Goal: Task Accomplishment & Management: Manage account settings

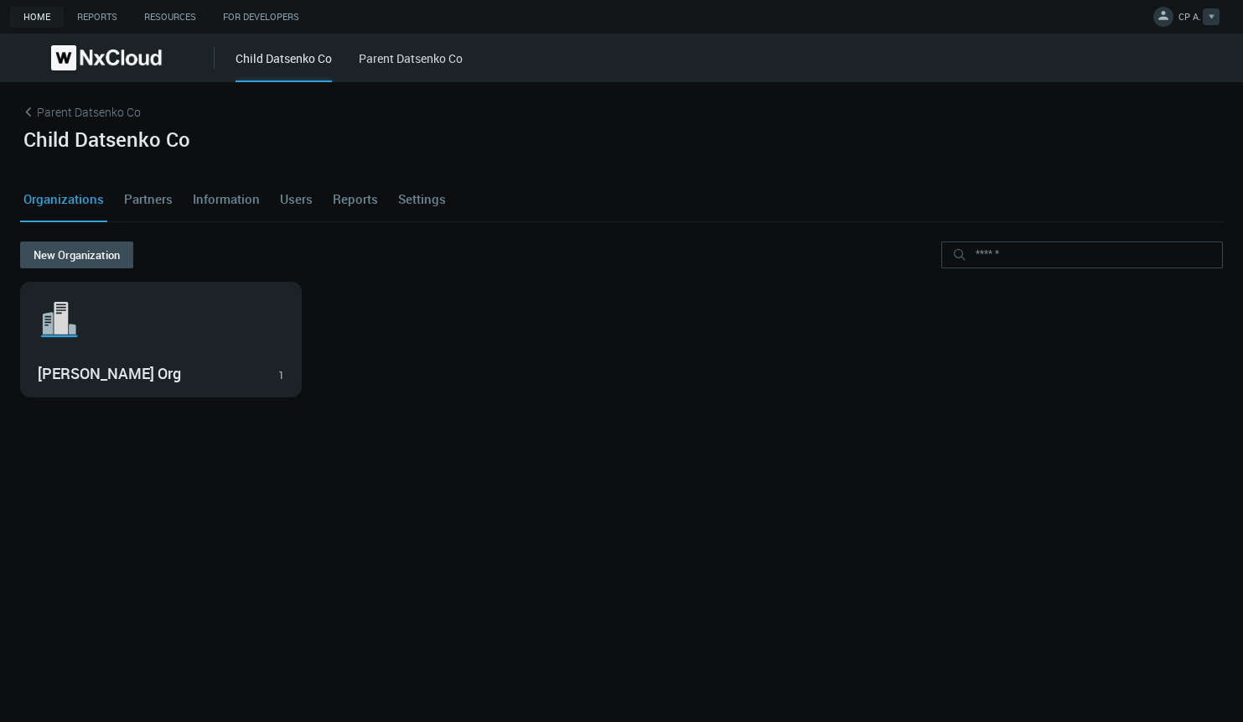
click at [1166, 26] on link "CP A." at bounding box center [1187, 19] width 66 height 20
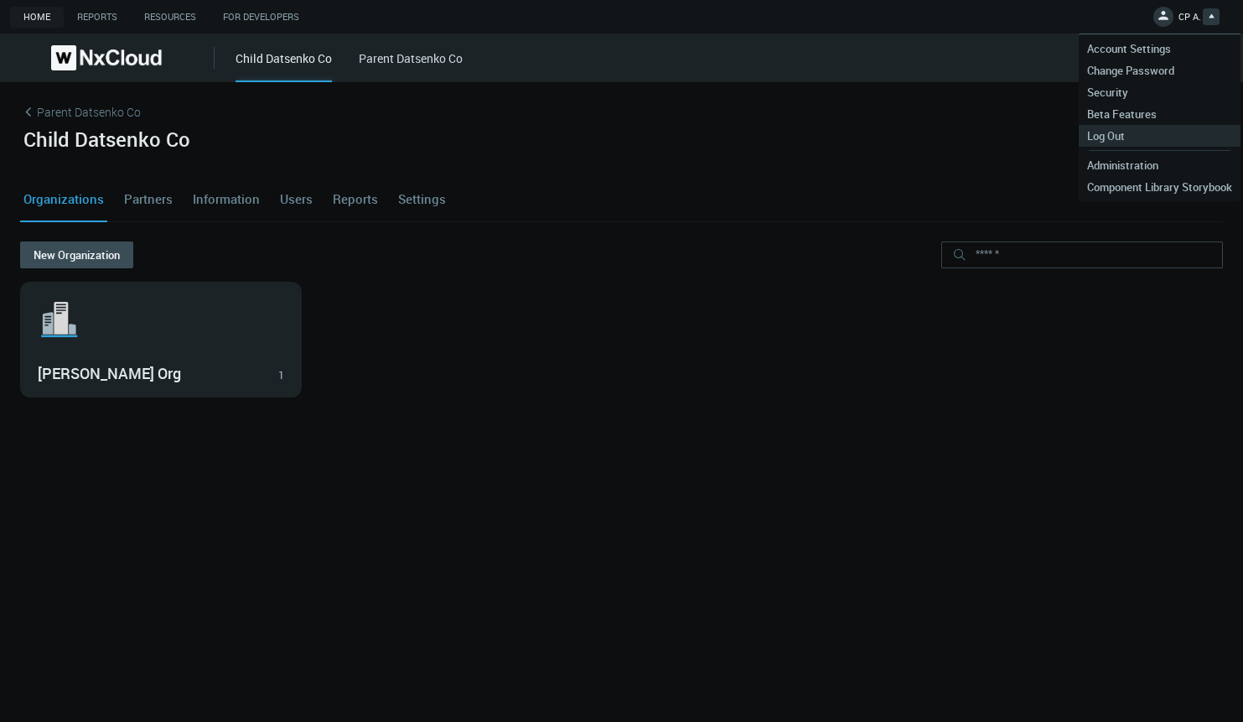
click at [1130, 137] on span "Log Out" at bounding box center [1106, 135] width 54 height 15
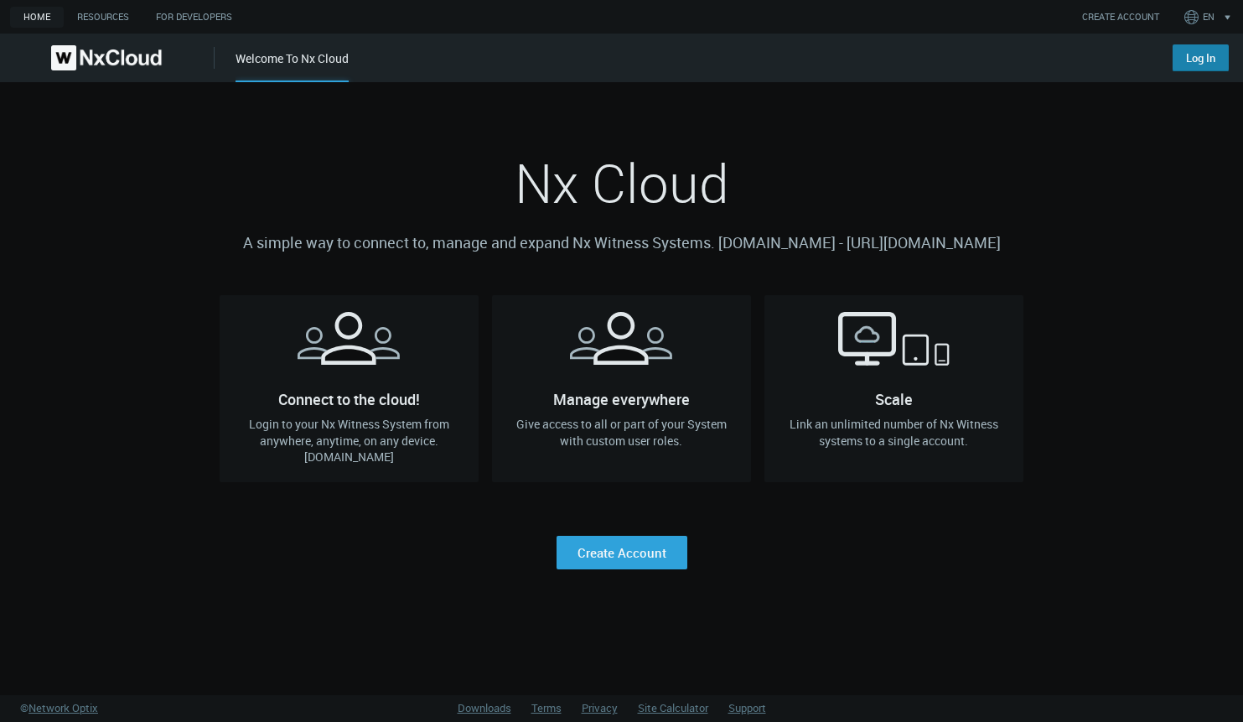
click at [1196, 62] on link "Log In" at bounding box center [1201, 57] width 56 height 27
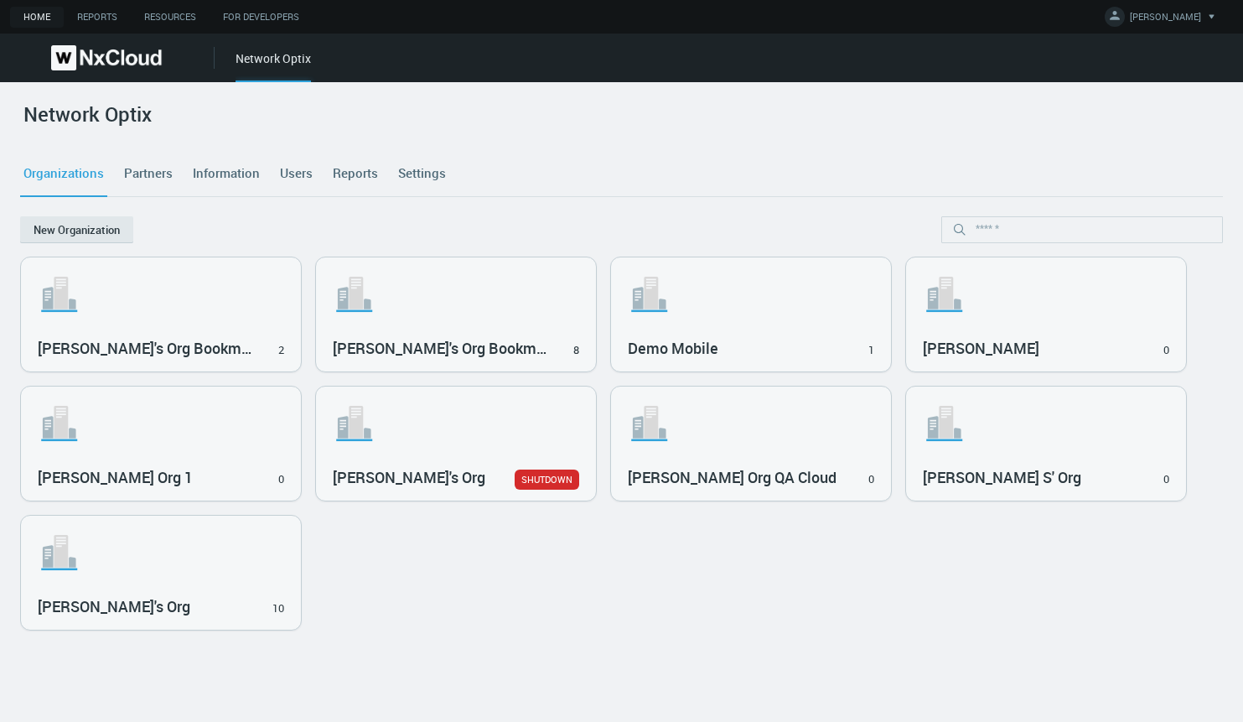
click at [154, 163] on link "Partners" at bounding box center [148, 173] width 55 height 45
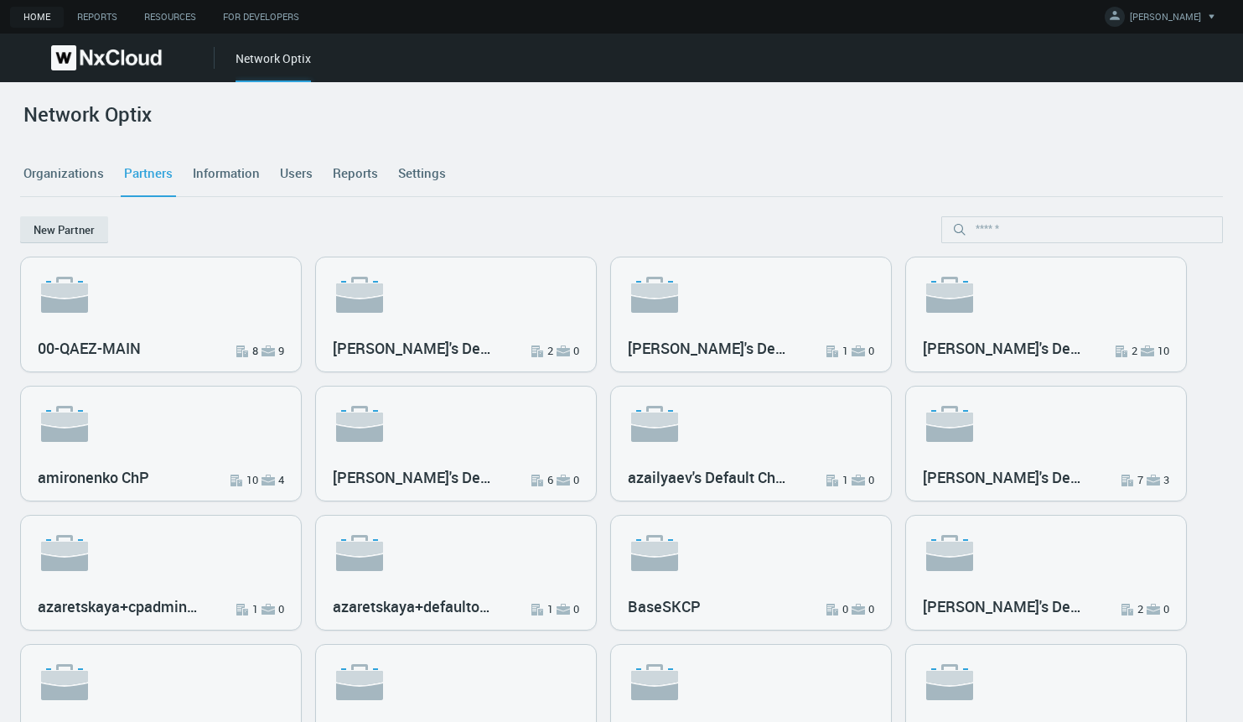
scroll to position [3, 0]
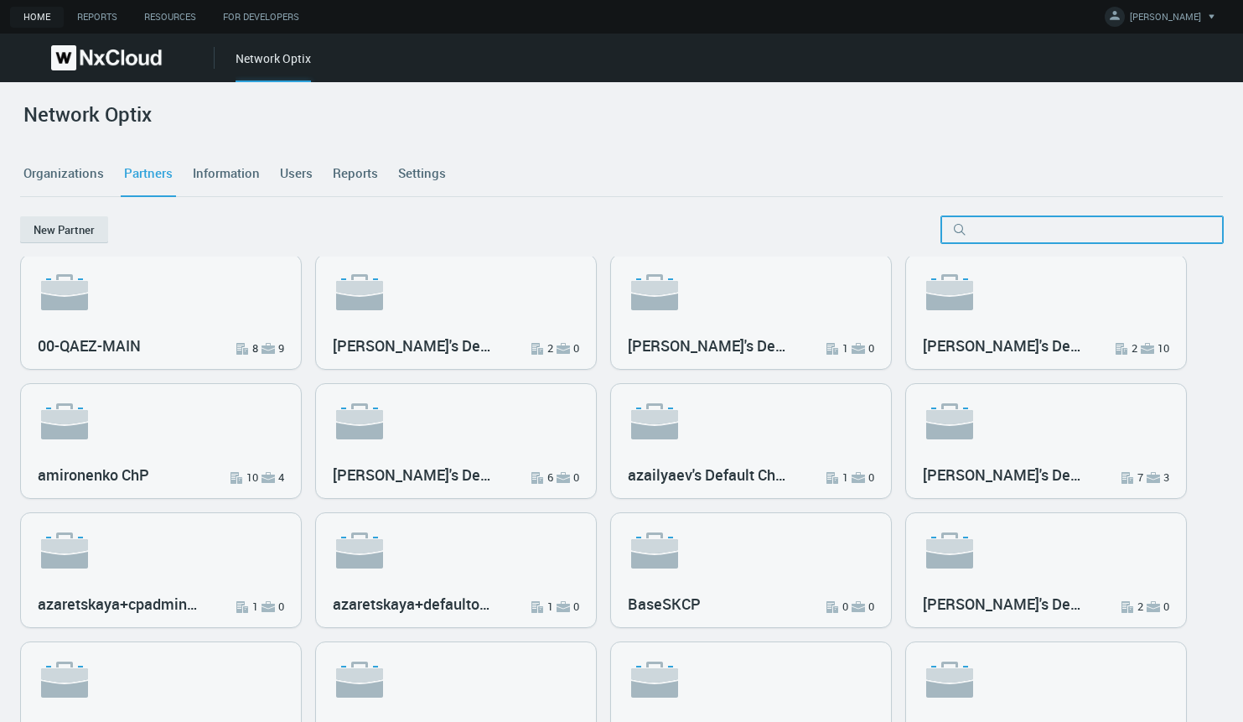
click at [1035, 233] on input "text" at bounding box center [1083, 229] width 282 height 27
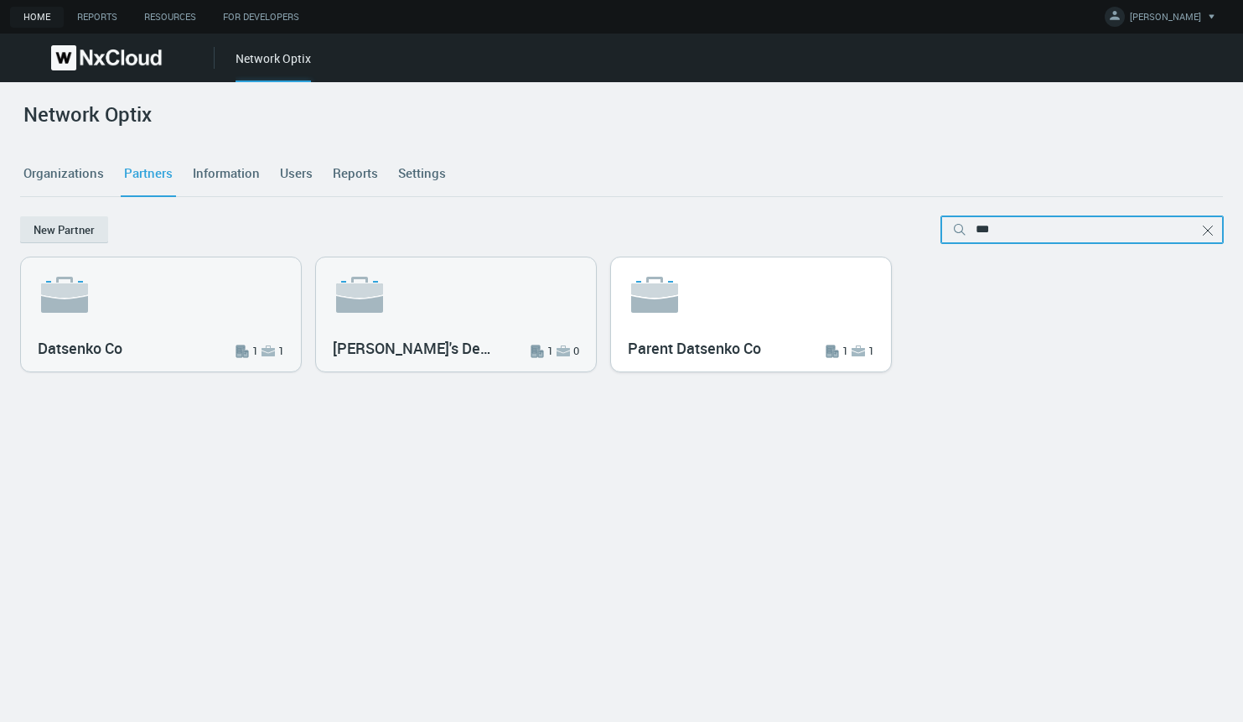
type input "***"
click at [788, 302] on svg-icon ".st6{fill:var(--svg-placeholder-elm2-color);} .st7{fill:var(--brand-core);} .st…" at bounding box center [751, 294] width 247 height 54
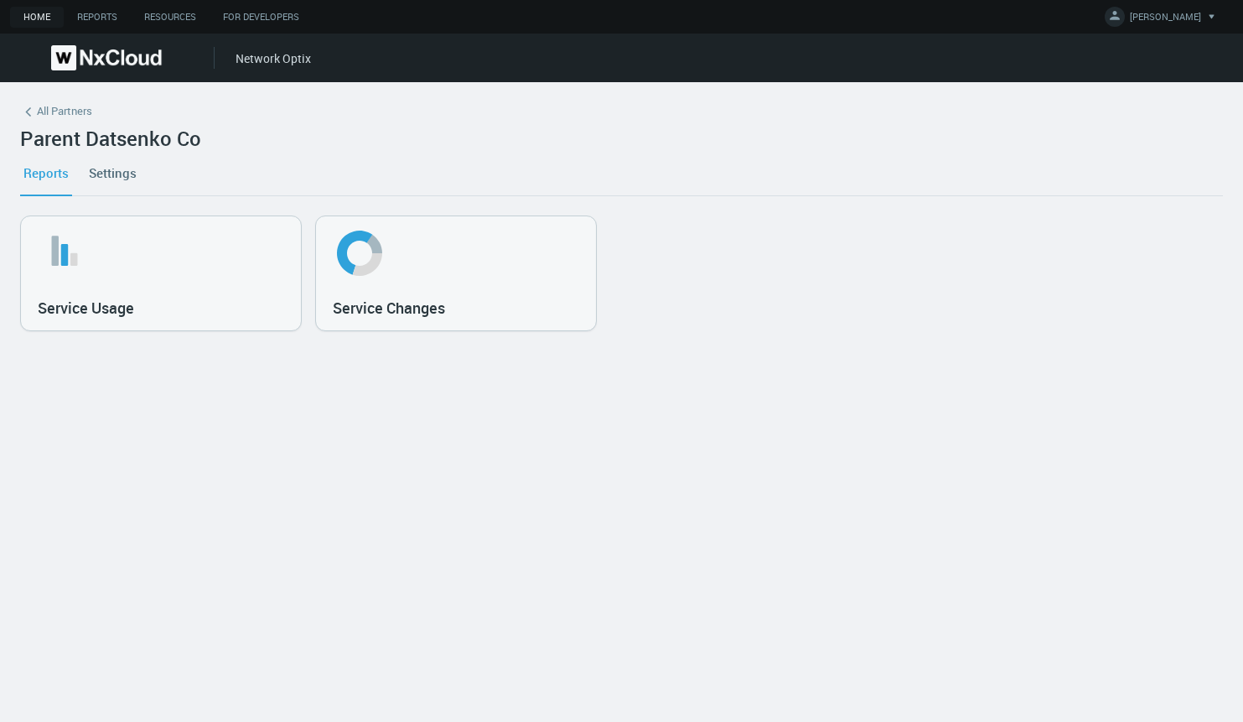
click at [111, 178] on link "Settings" at bounding box center [113, 172] width 54 height 45
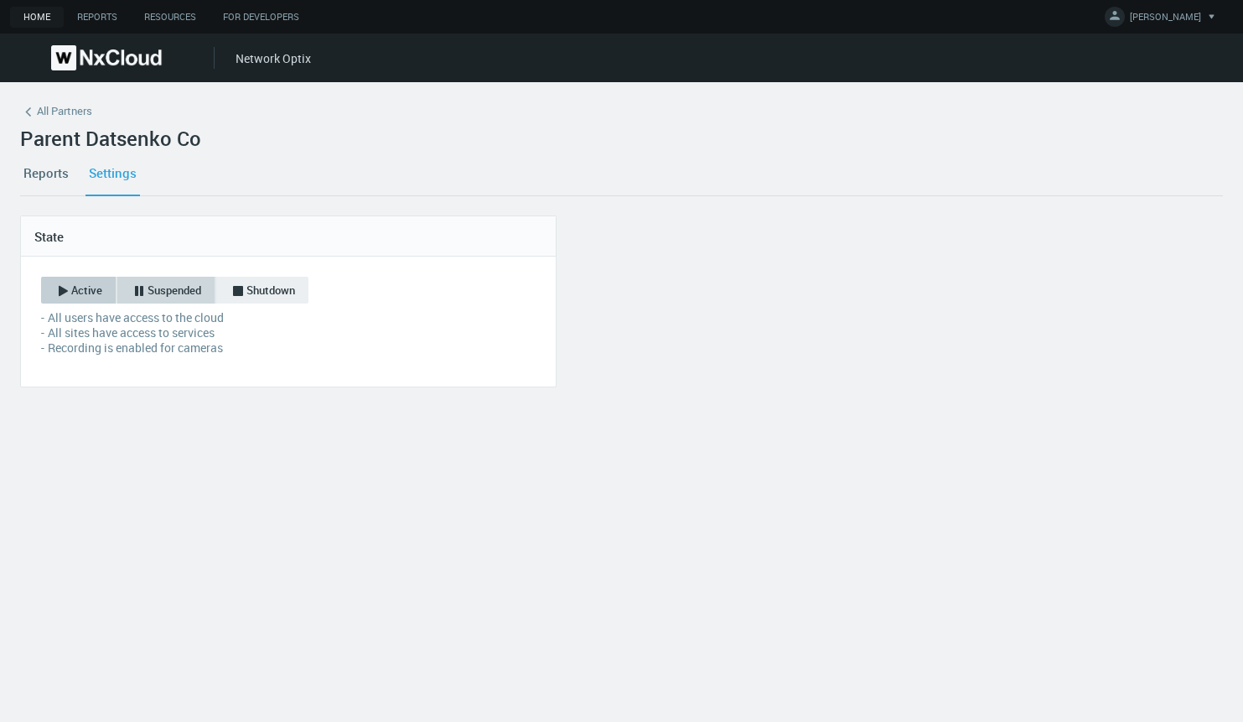
click at [188, 289] on span "Suspended" at bounding box center [175, 291] width 54 height 17
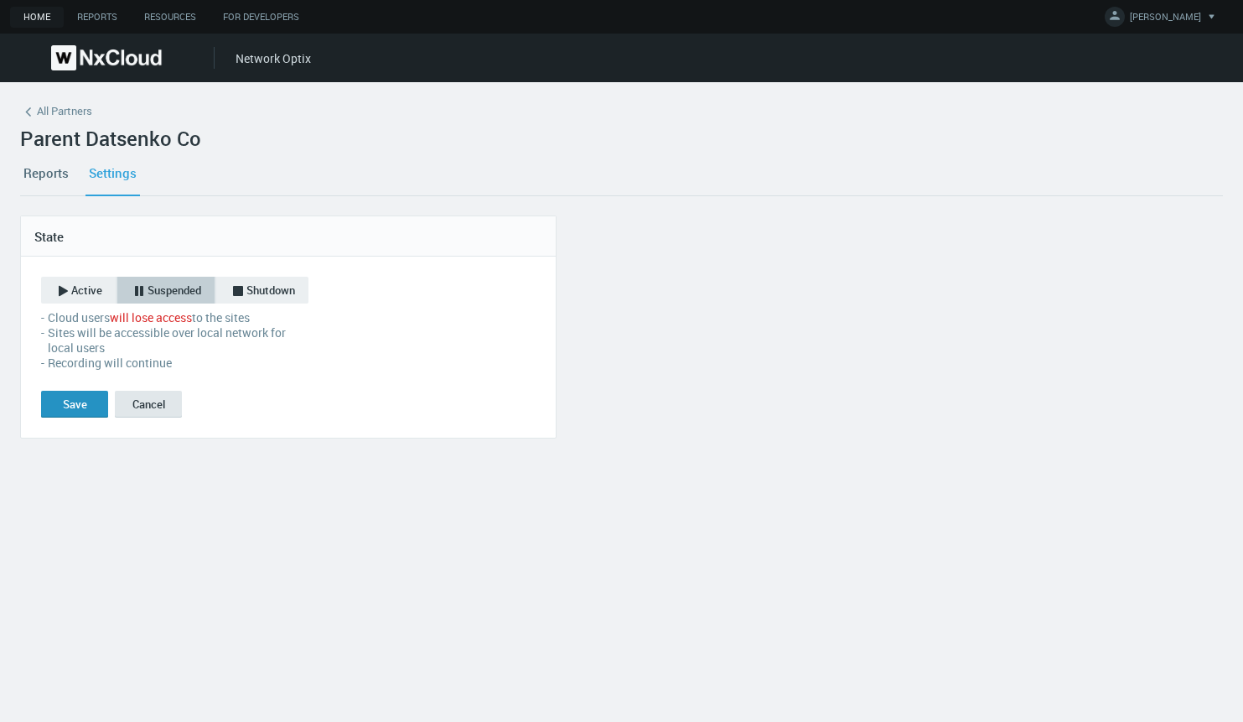
click at [78, 404] on div "Save" at bounding box center [75, 403] width 24 height 13
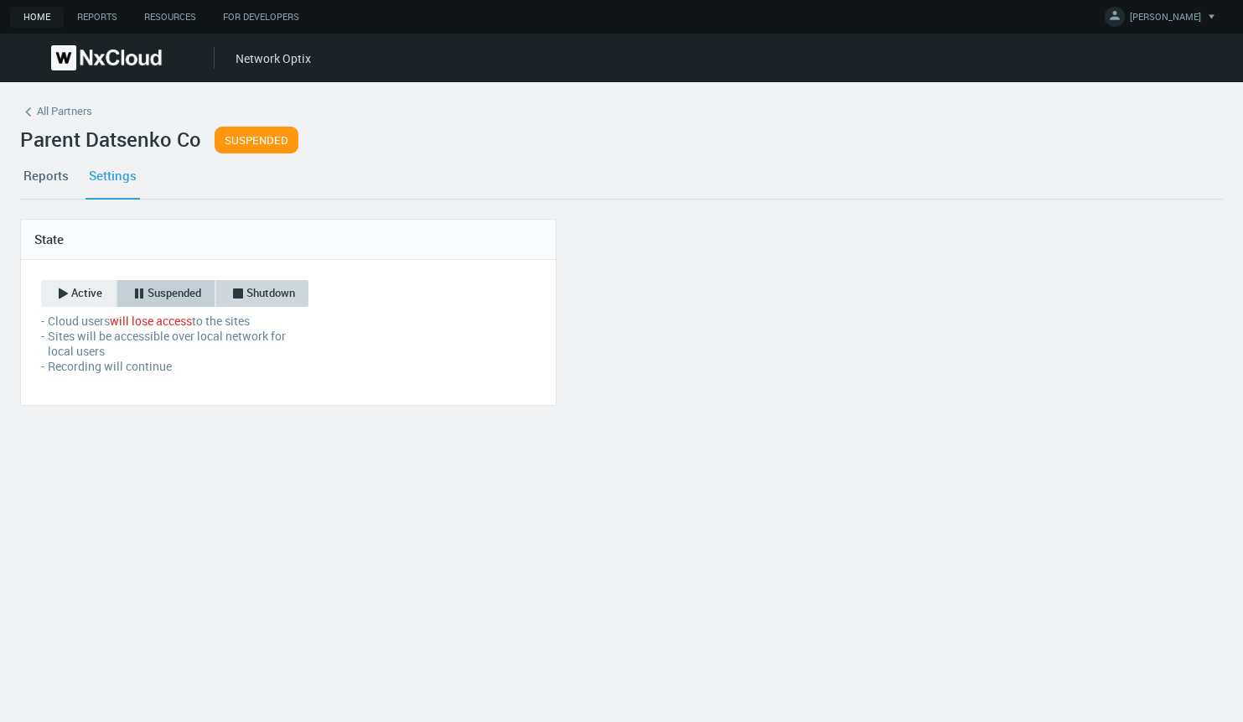
click at [281, 286] on span "Shutdown" at bounding box center [271, 293] width 49 height 17
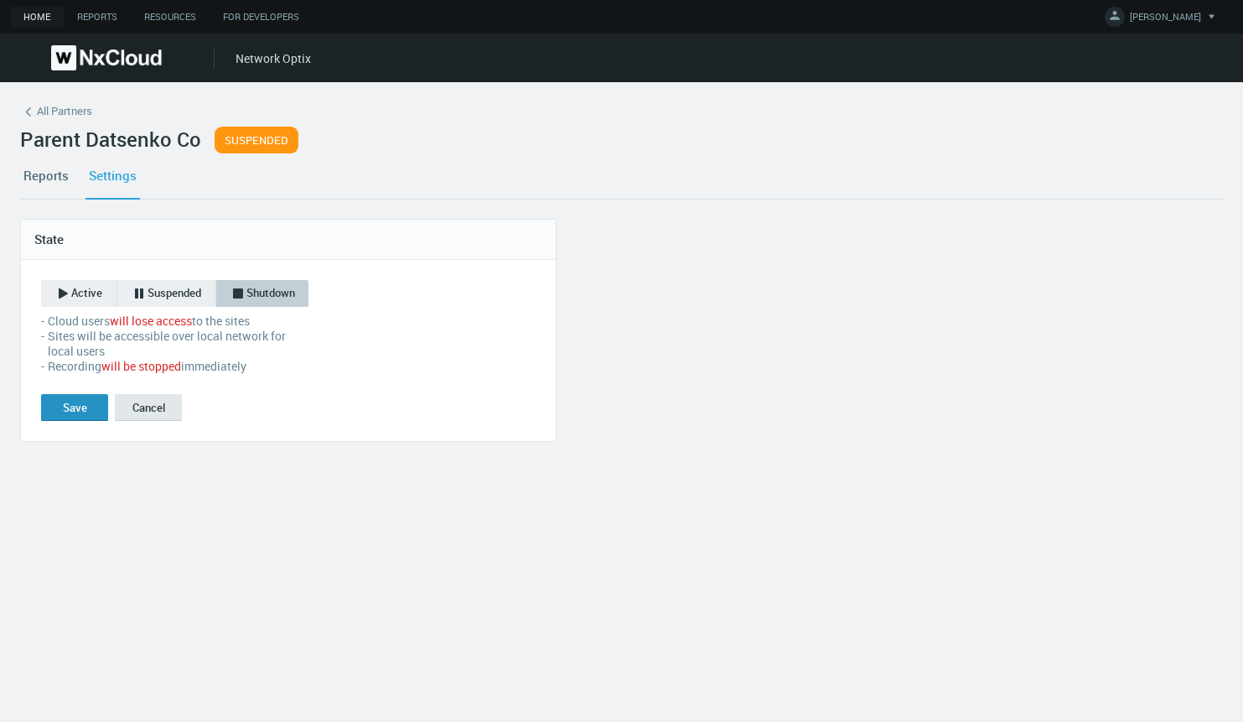
click at [80, 409] on div "Save" at bounding box center [75, 407] width 24 height 13
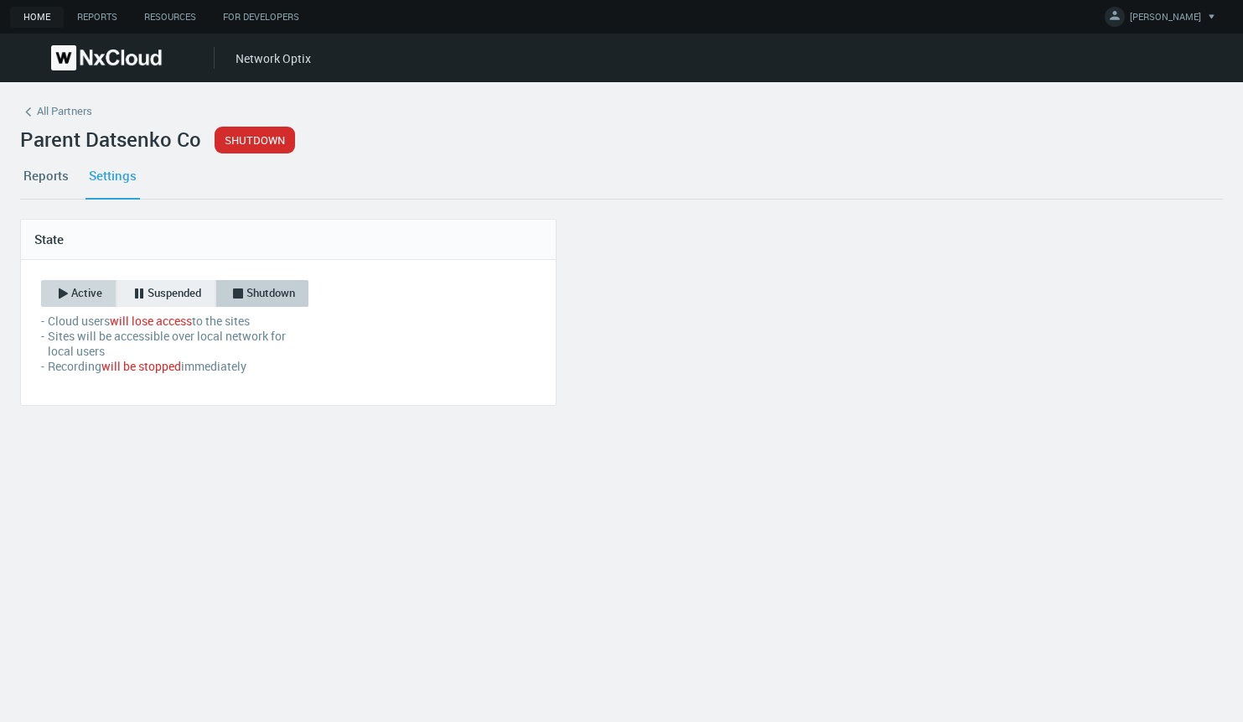
click at [83, 304] on button "Active" at bounding box center [78, 293] width 75 height 27
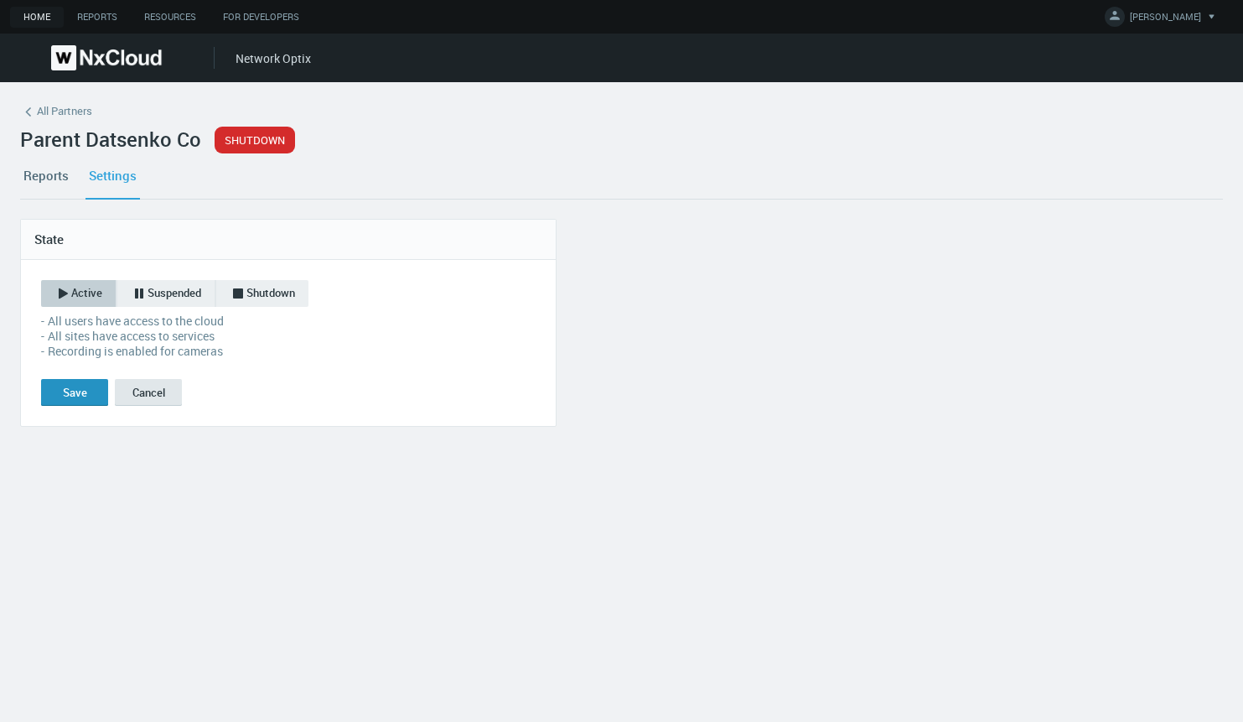
click at [61, 404] on button "Save" at bounding box center [74, 392] width 67 height 27
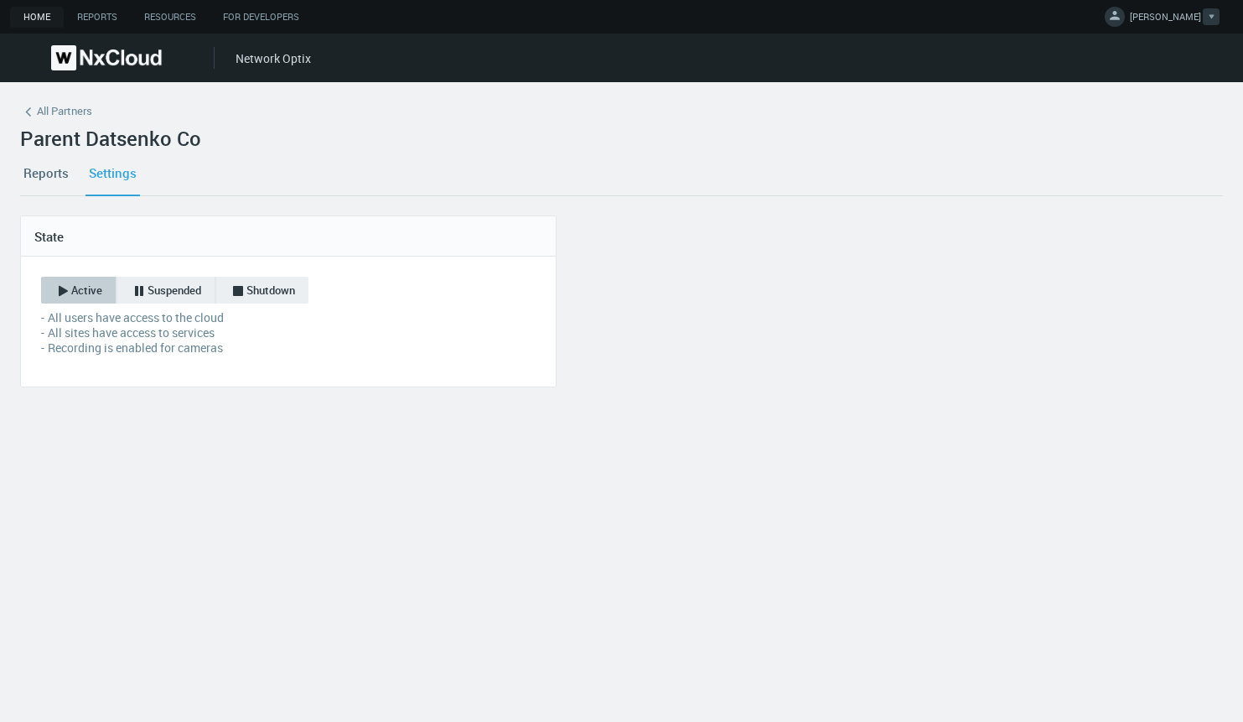
click at [1170, 17] on span "IRYNA I." at bounding box center [1165, 19] width 71 height 19
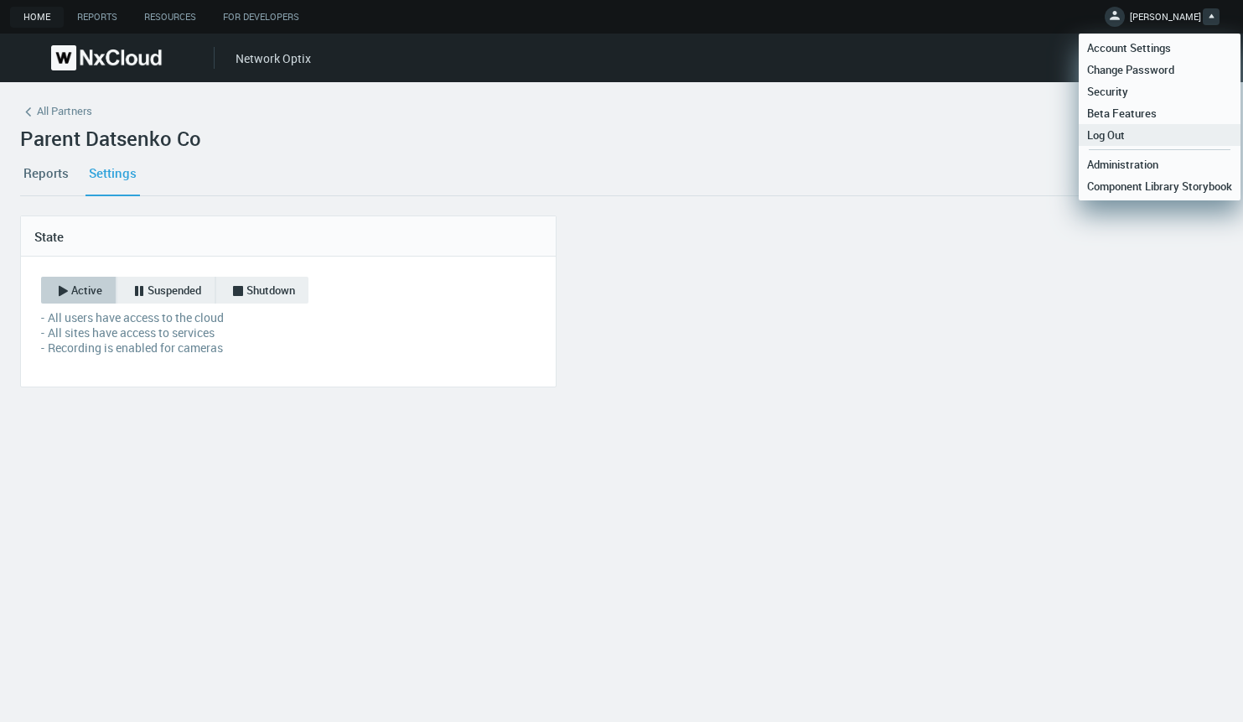
click at [1113, 136] on span "Log Out" at bounding box center [1106, 134] width 54 height 15
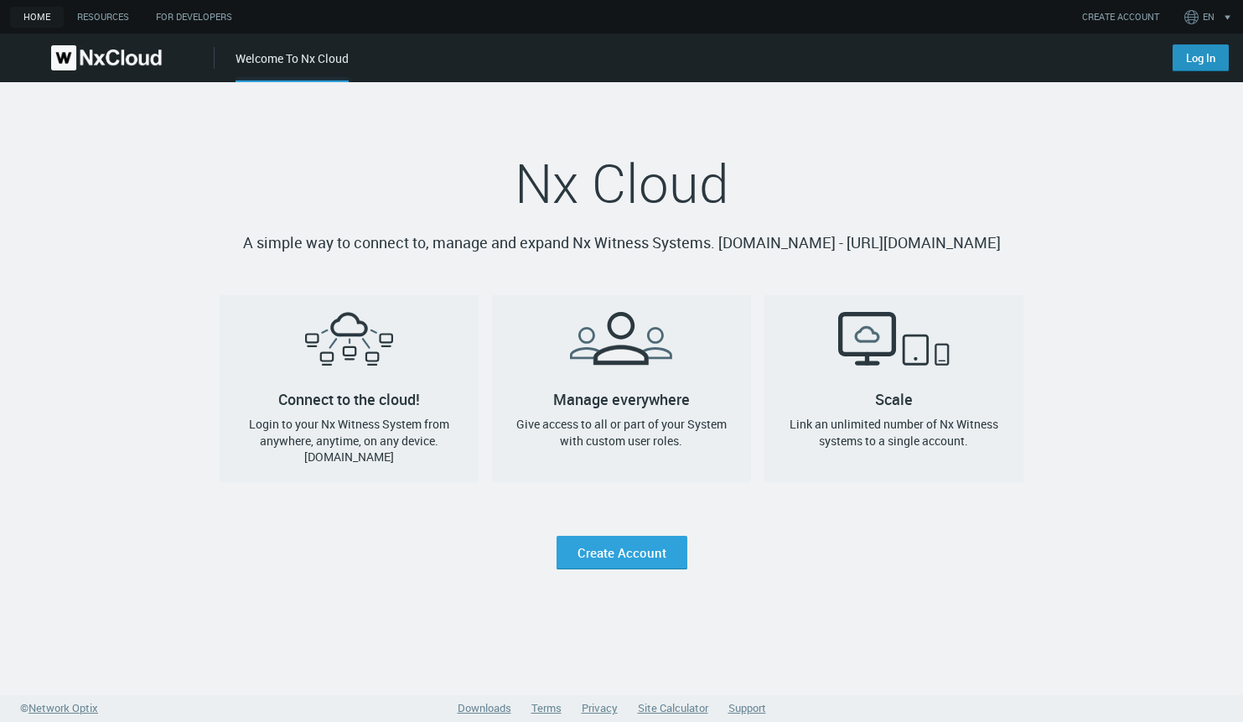
click at [1198, 57] on link "Log In" at bounding box center [1201, 57] width 56 height 27
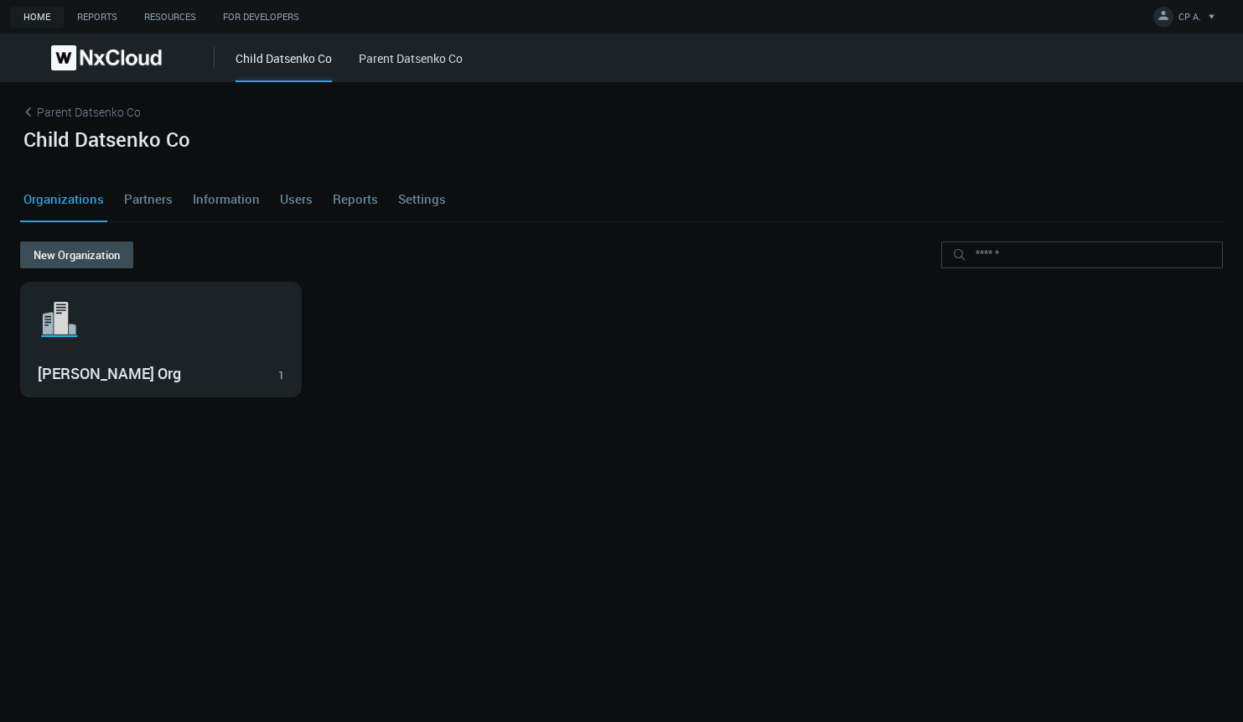
click at [295, 199] on link "Users" at bounding box center [296, 198] width 39 height 45
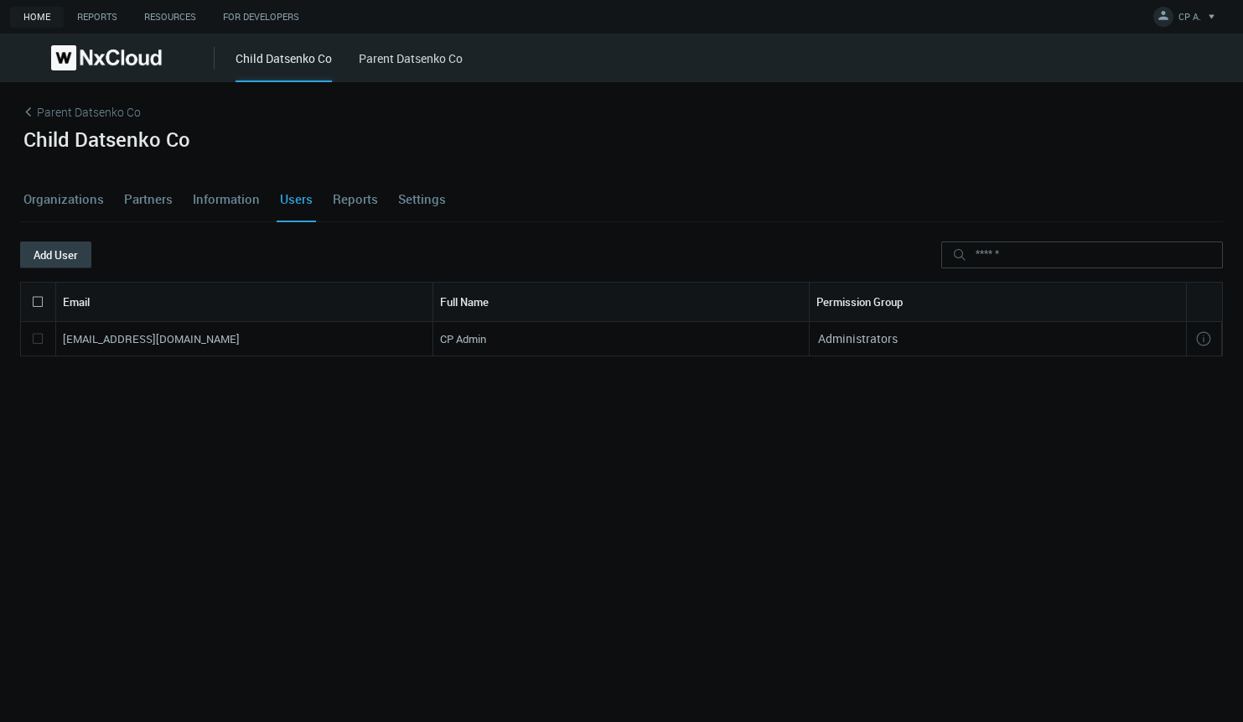
click at [35, 250] on button "Add User" at bounding box center [55, 254] width 71 height 27
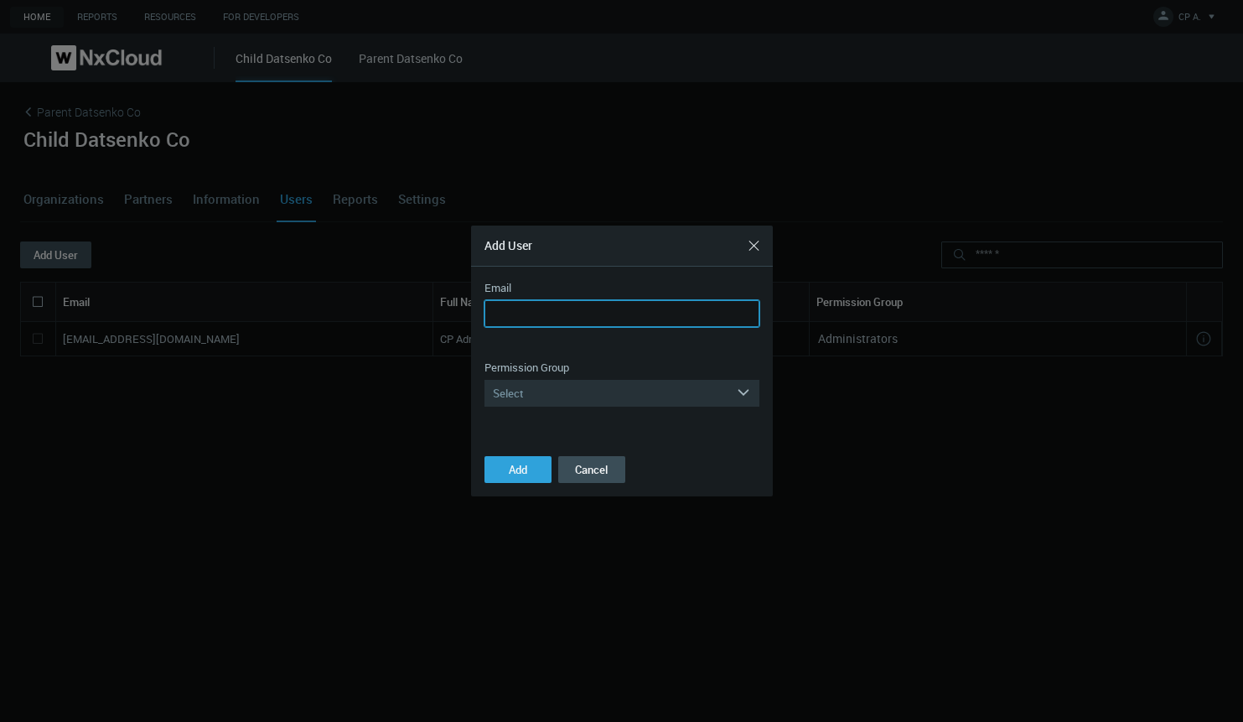
click at [516, 309] on input "Email" at bounding box center [622, 313] width 275 height 27
type input "**********"
click at [558, 391] on div "Select" at bounding box center [611, 393] width 252 height 27
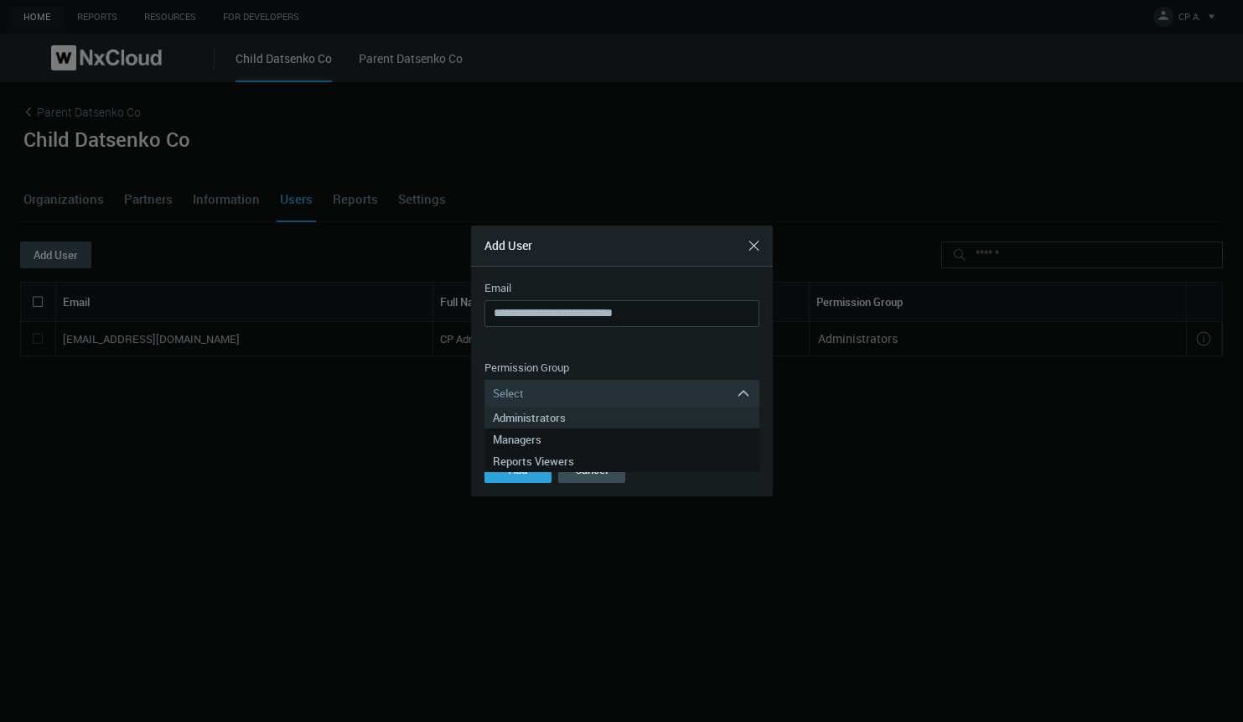
click at [548, 414] on div "Administrators" at bounding box center [622, 418] width 258 height 22
click at [533, 475] on button "Add" at bounding box center [518, 469] width 67 height 27
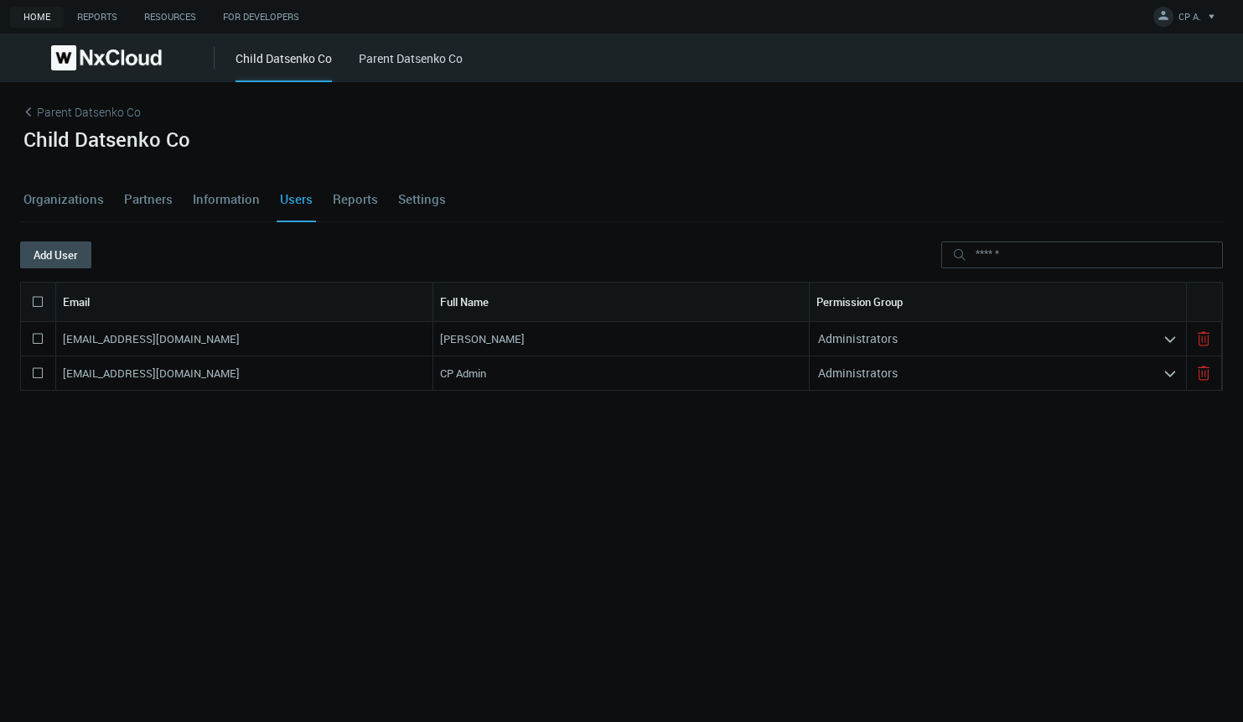
click at [87, 104] on link "Parent Datsenko Co" at bounding box center [621, 114] width 1203 height 25
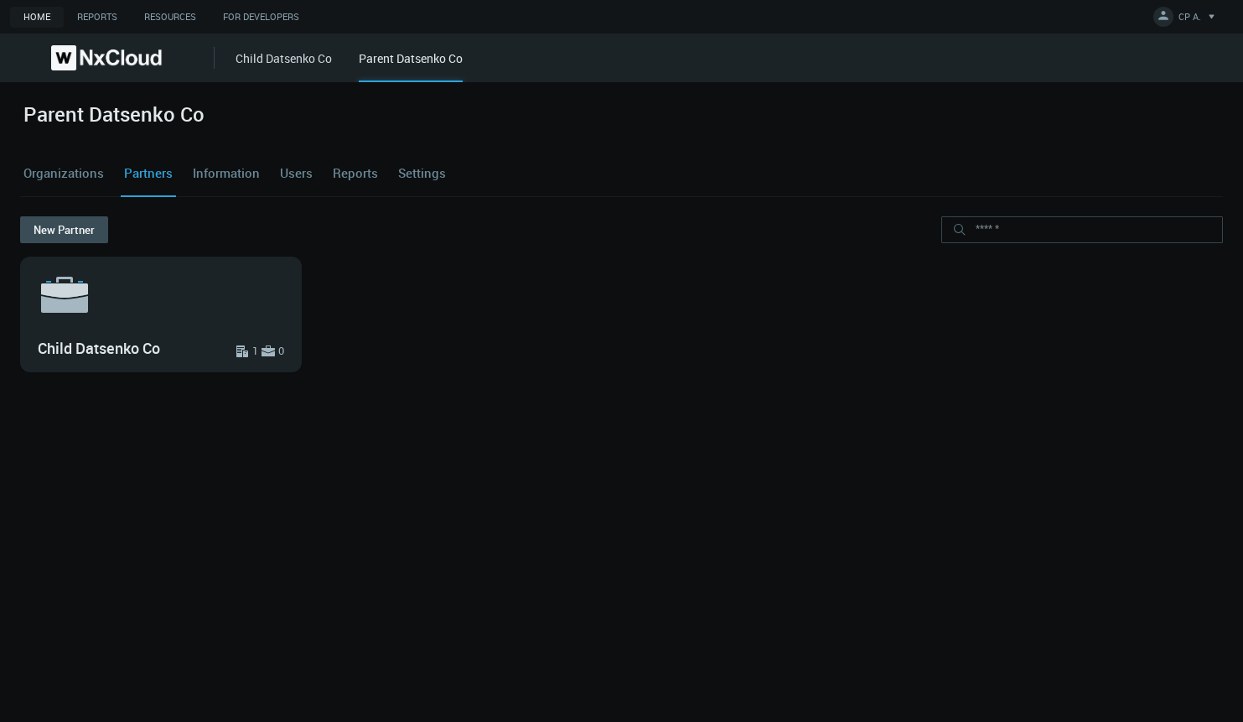
click at [288, 174] on link "Users" at bounding box center [296, 173] width 39 height 45
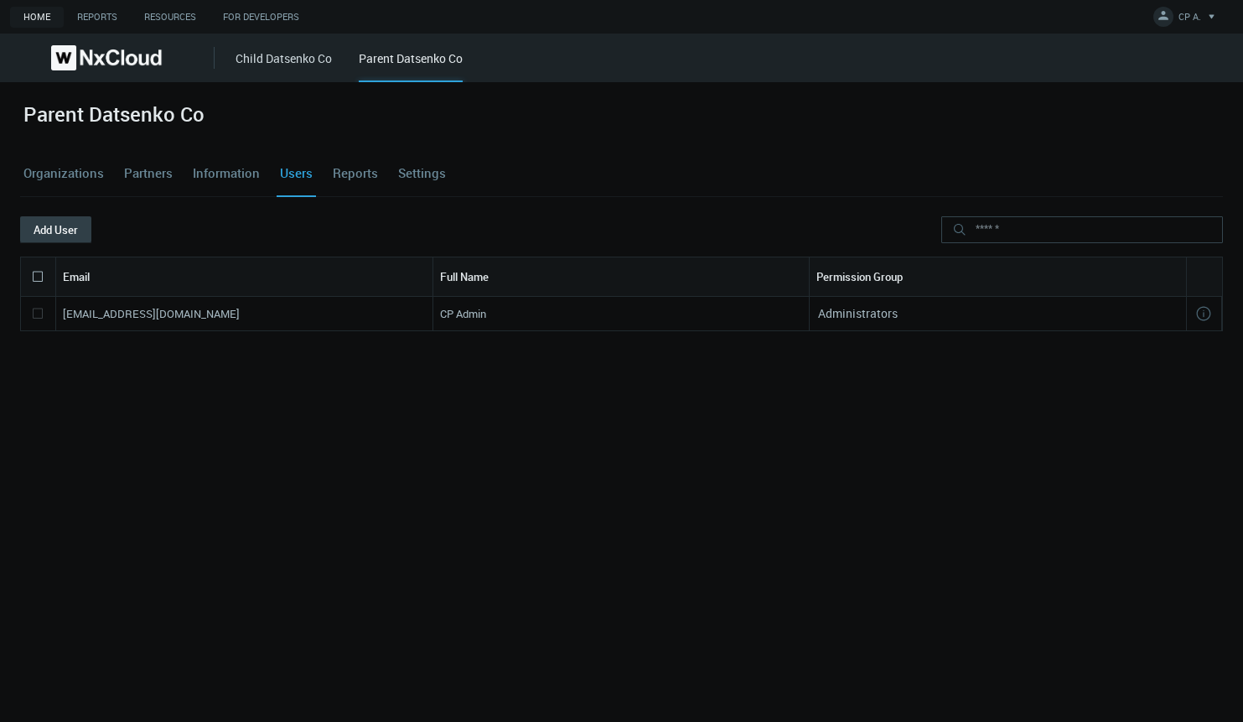
click at [54, 232] on button "Add User" at bounding box center [55, 229] width 71 height 27
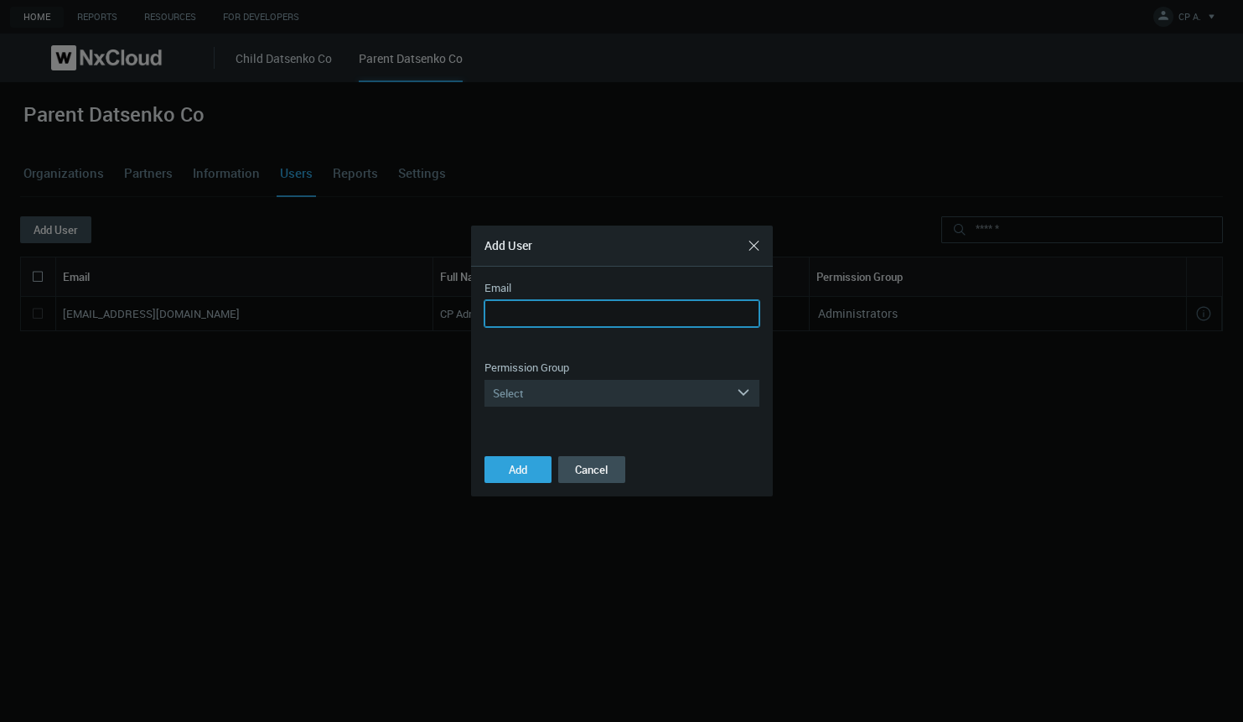
click at [551, 307] on input "Email" at bounding box center [622, 313] width 275 height 27
type input "**********"
click at [531, 397] on div "Select" at bounding box center [611, 393] width 252 height 27
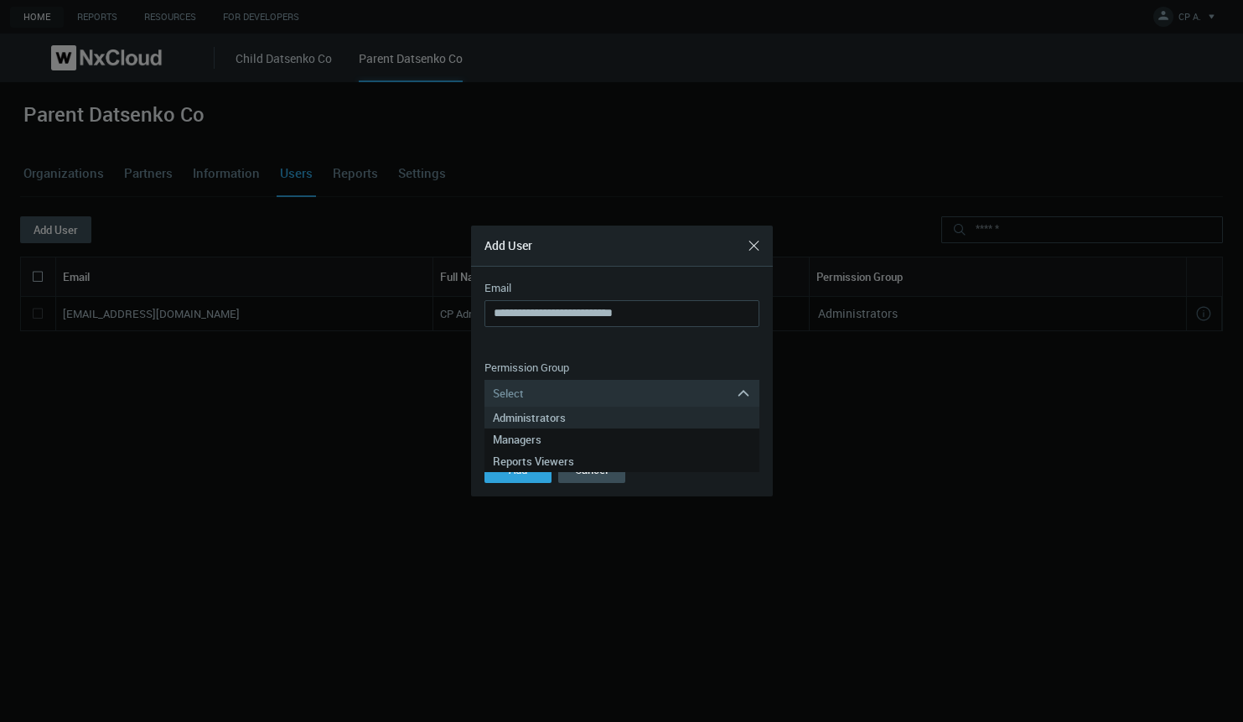
click at [528, 412] on div "Administrators" at bounding box center [622, 418] width 258 height 22
click at [523, 470] on span "Add" at bounding box center [518, 469] width 18 height 15
